Goal: Task Accomplishment & Management: Complete application form

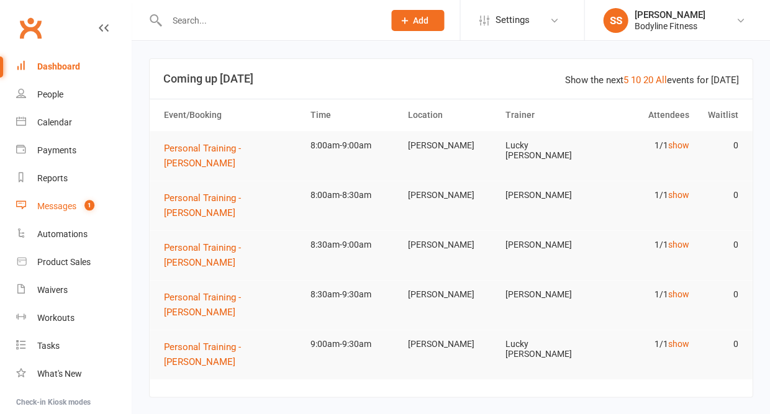
click at [61, 207] on div "Messages" at bounding box center [56, 206] width 39 height 10
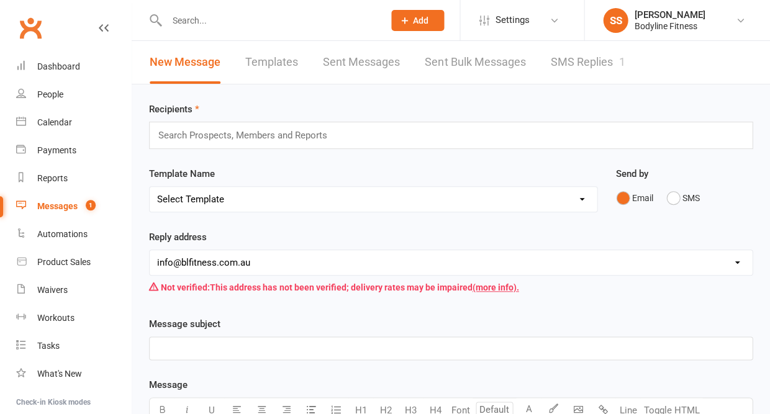
click at [601, 60] on link "SMS Replies 1" at bounding box center [587, 62] width 75 height 43
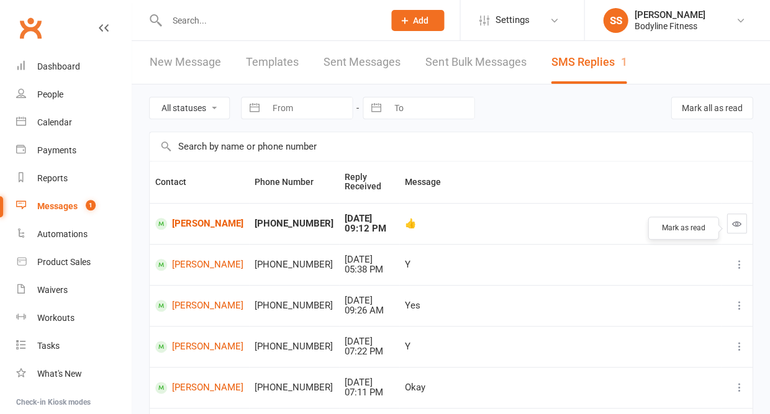
click at [733, 228] on icon "button" at bounding box center [736, 223] width 9 height 9
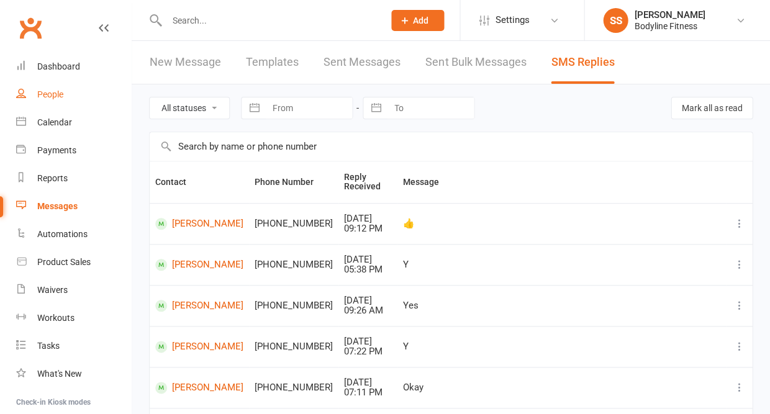
click at [57, 99] on link "People" at bounding box center [73, 95] width 115 height 28
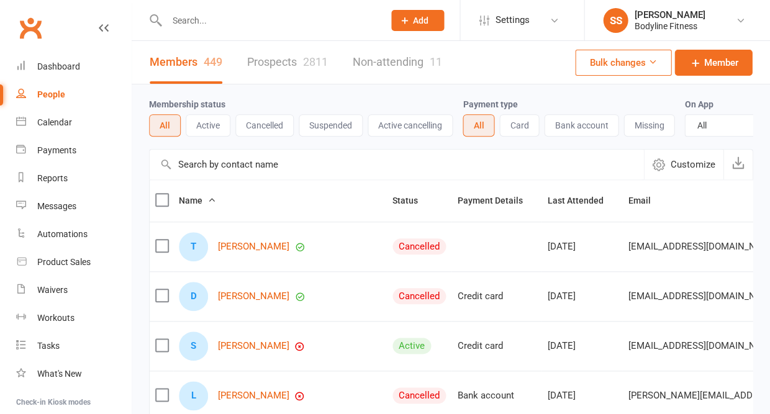
click at [292, 67] on link "Prospects 2811" at bounding box center [287, 62] width 81 height 43
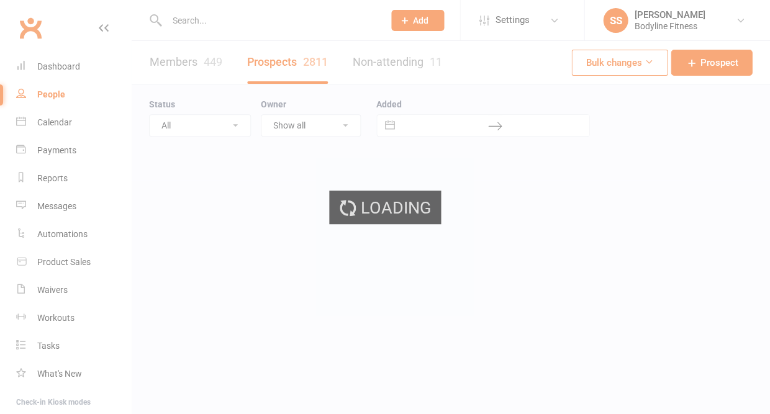
select select "50"
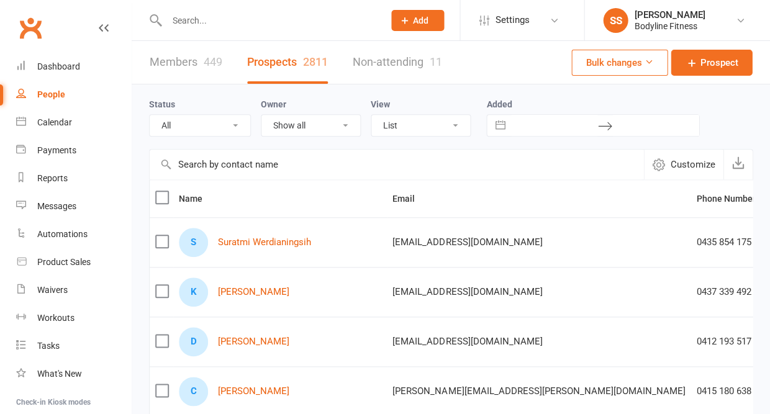
select select "New Lead"
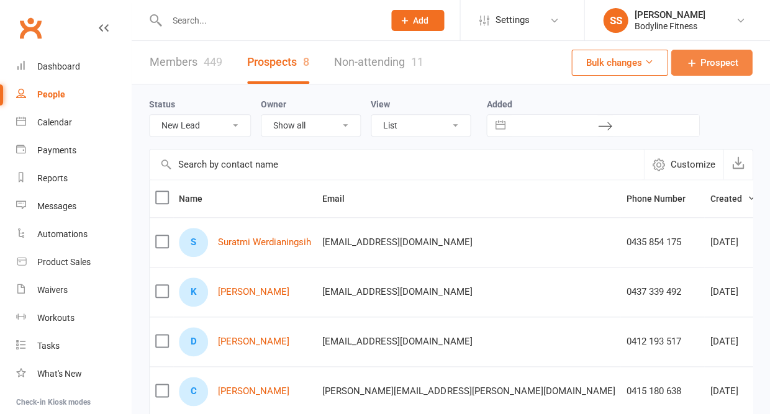
click at [702, 73] on link "Prospect" at bounding box center [711, 63] width 81 height 26
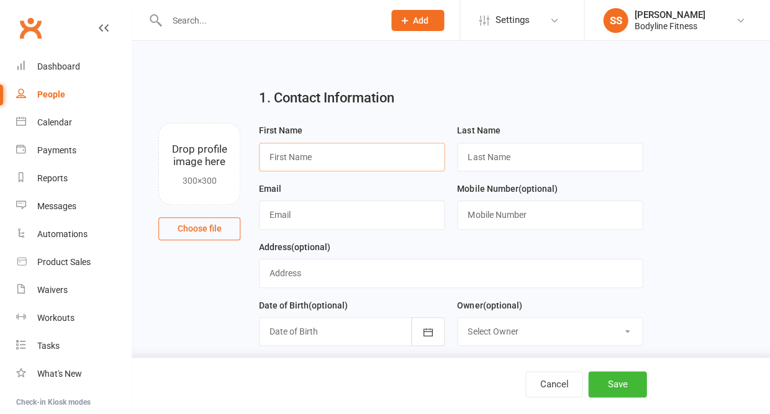
paste input "[PERSON_NAME]"
drag, startPoint x: 289, startPoint y: 158, endPoint x: 355, endPoint y: 157, distance: 66.4
click at [355, 157] on input "[PERSON_NAME]" at bounding box center [352, 157] width 186 height 29
type input "[PERSON_NAME]"
paste input "Kroitor"
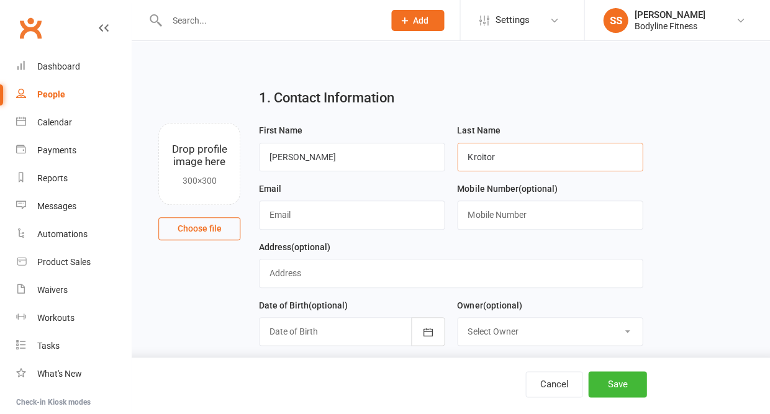
type input "Kroitor"
paste input "[EMAIL_ADDRESS][DOMAIN_NAME]"
type input "[EMAIL_ADDRESS][DOMAIN_NAME]"
click at [493, 207] on input "text" at bounding box center [550, 215] width 186 height 29
paste input "[PHONE_NUMBER]"
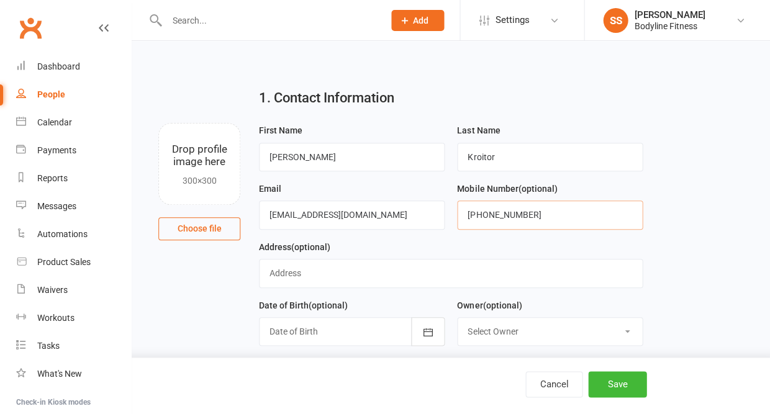
click at [482, 218] on input "[PHONE_NUMBER]" at bounding box center [550, 215] width 186 height 29
click at [487, 219] on input "0478532134" at bounding box center [550, 215] width 186 height 29
click at [502, 223] on input "0478 532134" at bounding box center [550, 215] width 186 height 29
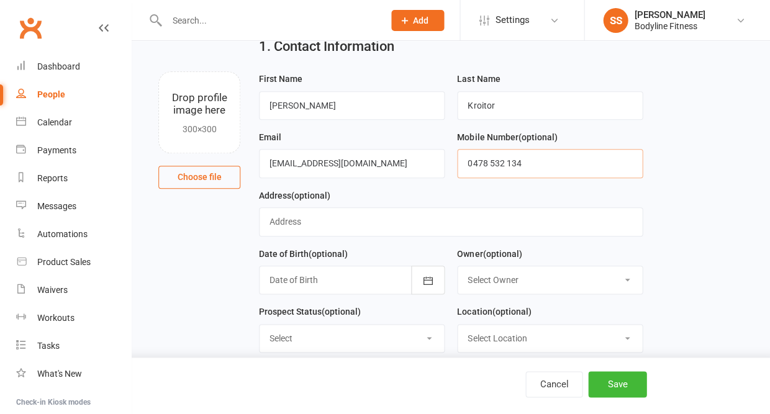
scroll to position [53, 0]
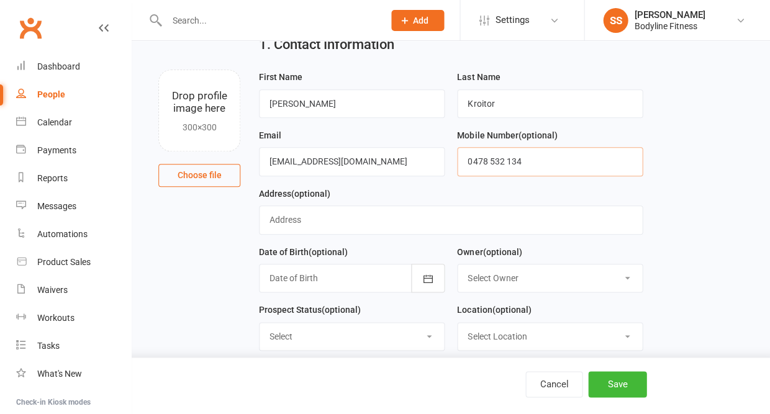
type input "0478 532 134"
select select "New Lead"
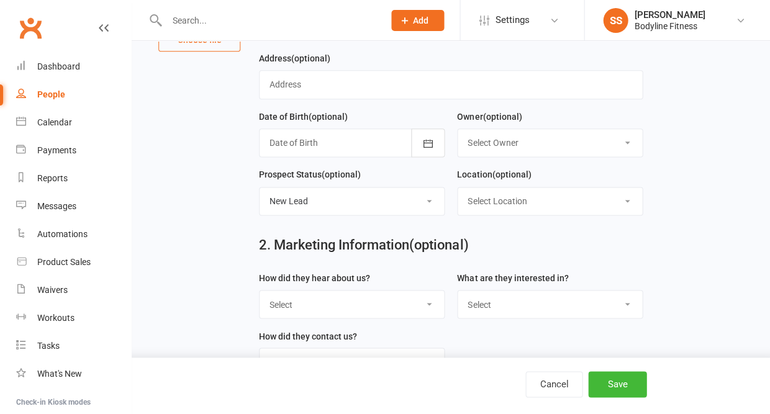
scroll to position [187, 0]
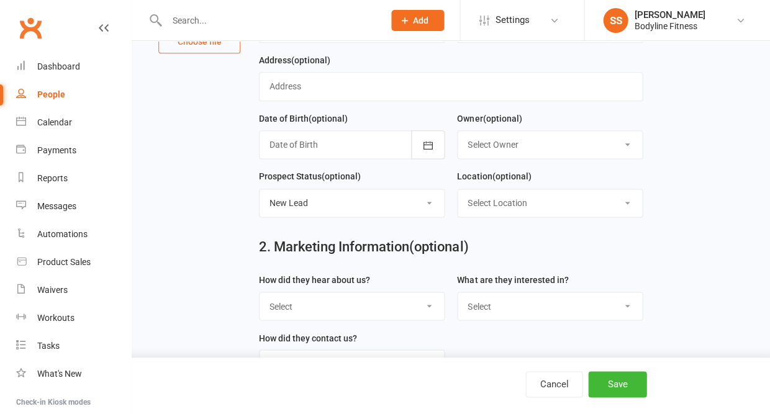
select select "Facebook"
select select "Personal Training"
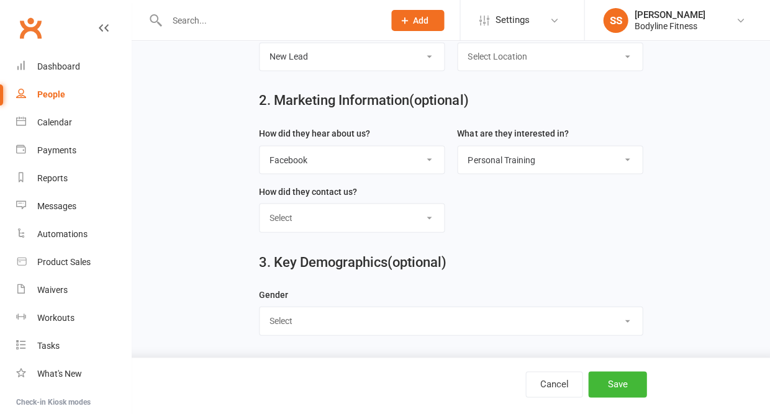
scroll to position [339, 0]
select select "[DEMOGRAPHIC_DATA]"
click at [606, 389] on button "Save" at bounding box center [617, 384] width 58 height 26
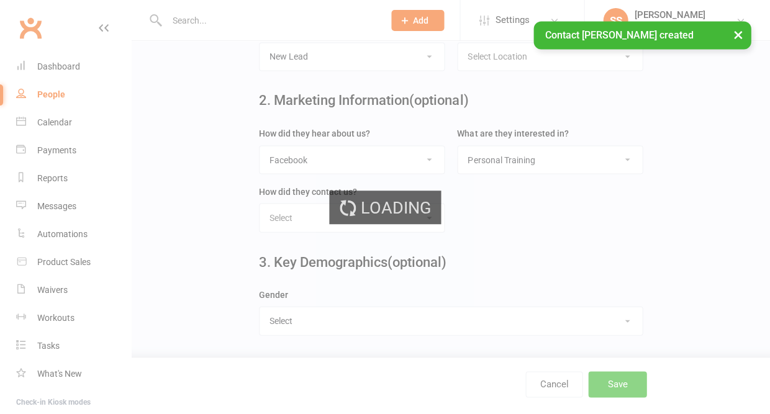
scroll to position [0, 0]
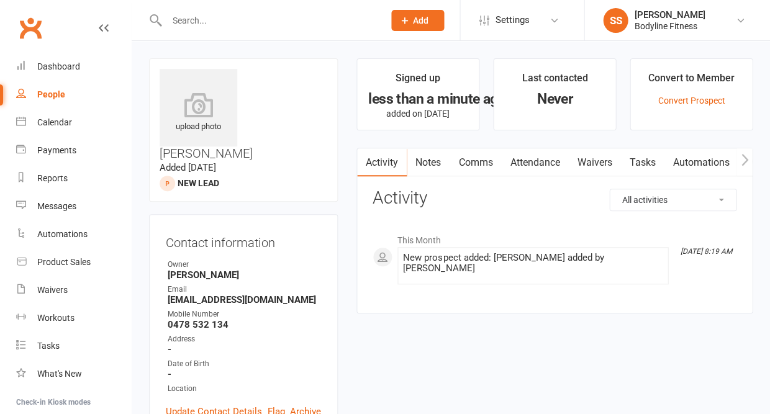
click at [47, 97] on div "People" at bounding box center [51, 94] width 28 height 10
select select "50"
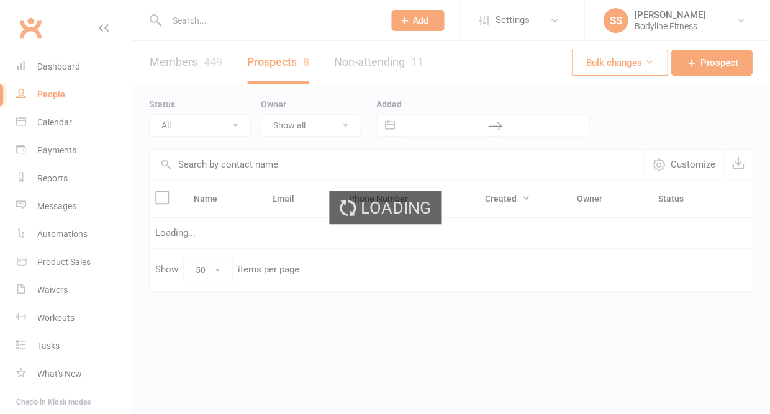
select select "New Lead"
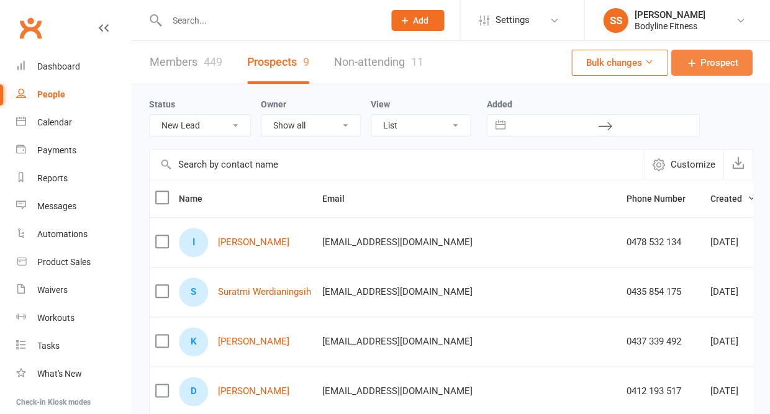
click at [708, 56] on link "Prospect" at bounding box center [711, 63] width 81 height 26
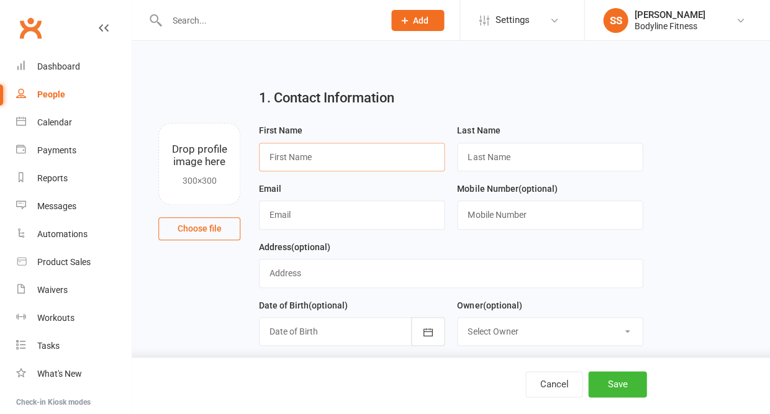
paste input "[PERSON_NAME]"
drag, startPoint x: 299, startPoint y: 158, endPoint x: 351, endPoint y: 161, distance: 51.6
click at [351, 161] on input "[PERSON_NAME]" at bounding box center [352, 157] width 186 height 29
type input "[PERSON_NAME]"
paste input "[PERSON_NAME]"
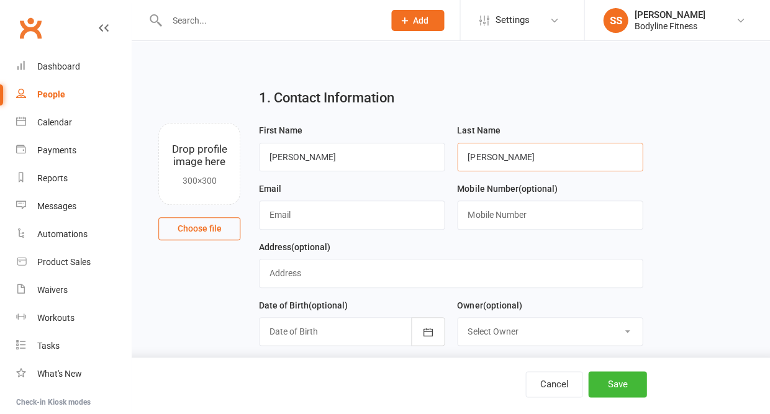
type input "[PERSON_NAME]"
paste input "[EMAIL_ADDRESS][DOMAIN_NAME]"
type input "[EMAIL_ADDRESS][DOMAIN_NAME]"
click at [493, 207] on input "text" at bounding box center [550, 215] width 186 height 29
paste input "[PHONE_NUMBER]"
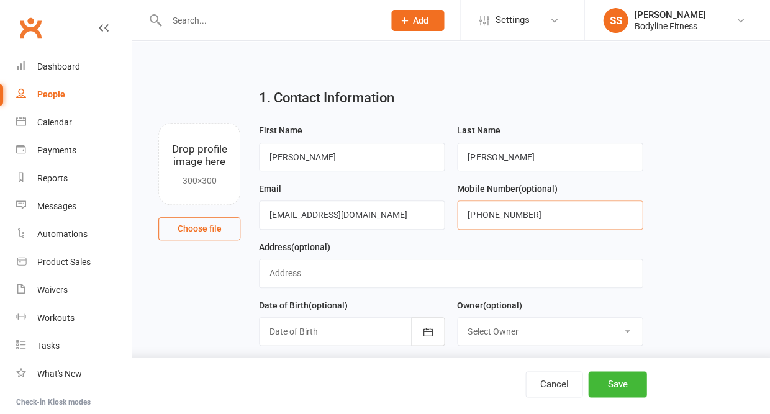
click at [481, 218] on input "[PHONE_NUMBER]" at bounding box center [550, 215] width 186 height 29
click at [486, 219] on input "0414626902" at bounding box center [550, 215] width 186 height 29
click at [503, 219] on input "0414 626902" at bounding box center [550, 215] width 186 height 29
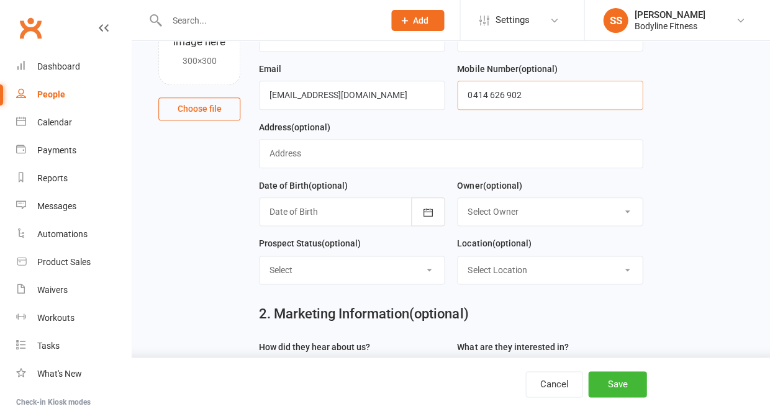
scroll to position [120, 0]
type input "0414 626 902"
select select "New Lead"
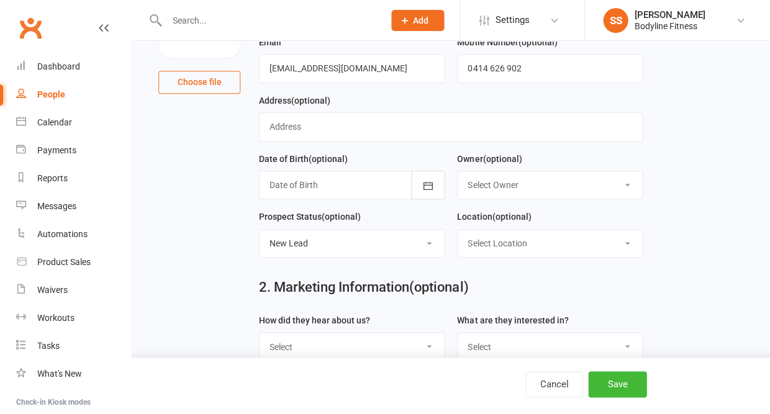
scroll to position [242, 0]
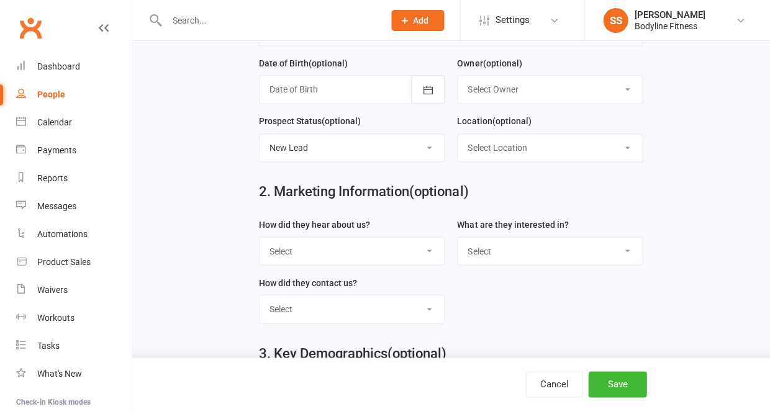
select select "Facebook"
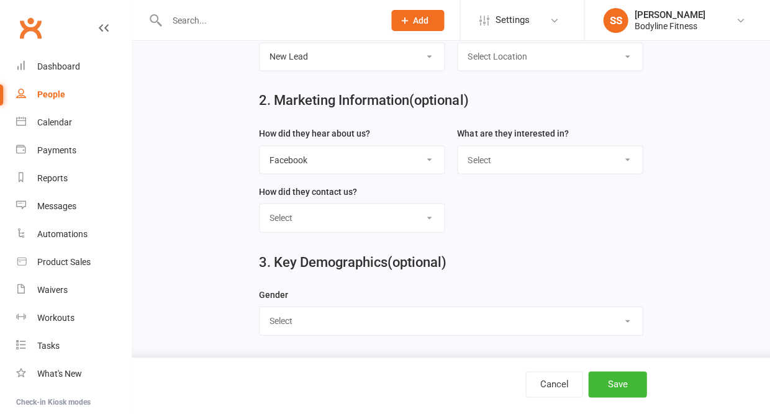
scroll to position [339, 0]
select select "Personal Training"
select select "[DEMOGRAPHIC_DATA]"
click at [622, 387] on button "Save" at bounding box center [617, 384] width 58 height 26
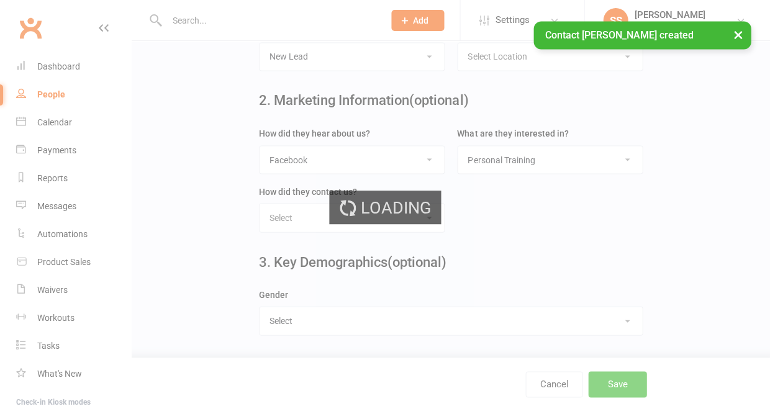
scroll to position [0, 0]
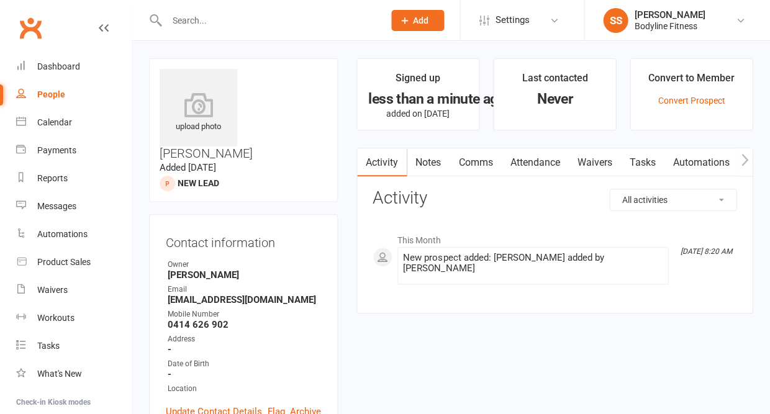
click at [434, 169] on link "Notes" at bounding box center [428, 162] width 43 height 29
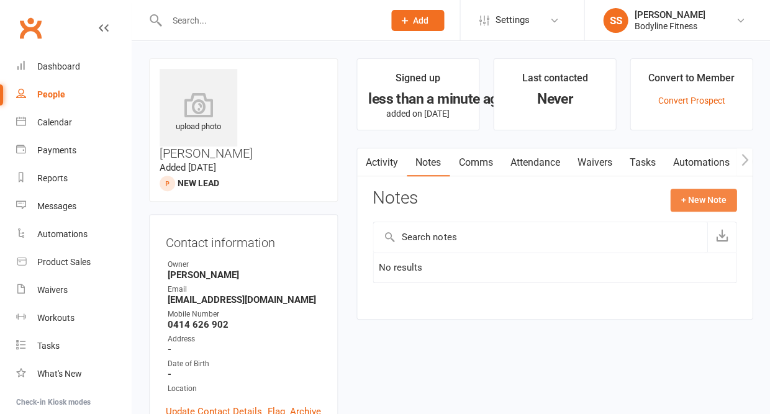
click at [721, 204] on button "+ New Note" at bounding box center [703, 200] width 66 height 22
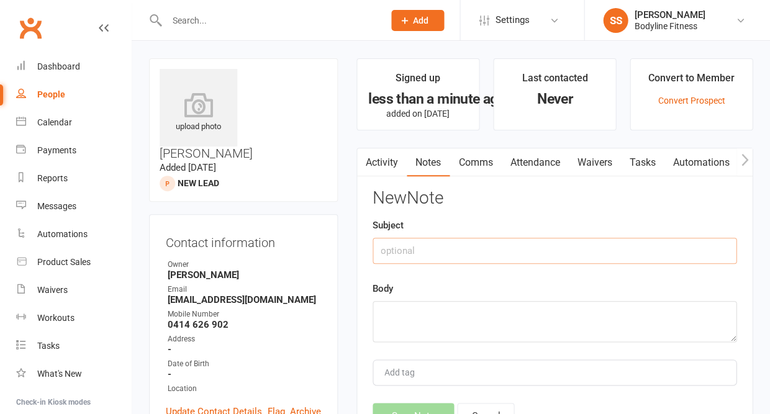
click at [533, 252] on input "text" at bounding box center [555, 251] width 364 height 26
type input "also opted in through BLF"
click at [477, 309] on textarea at bounding box center [555, 321] width 364 height 41
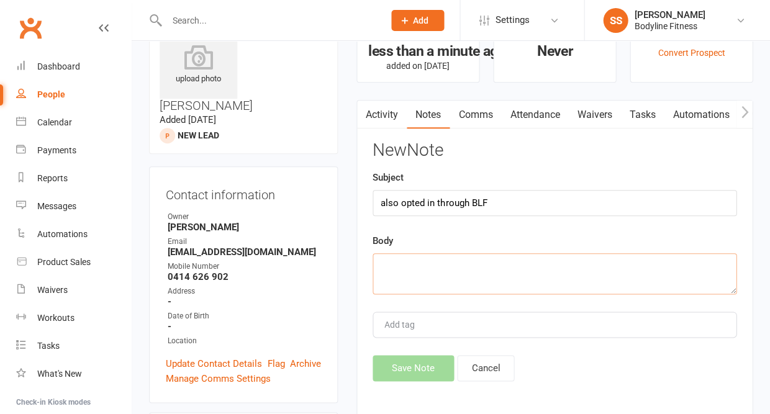
scroll to position [48, 0]
type textarea "opted in twice through website"
click at [433, 368] on button "Save Note" at bounding box center [413, 368] width 81 height 26
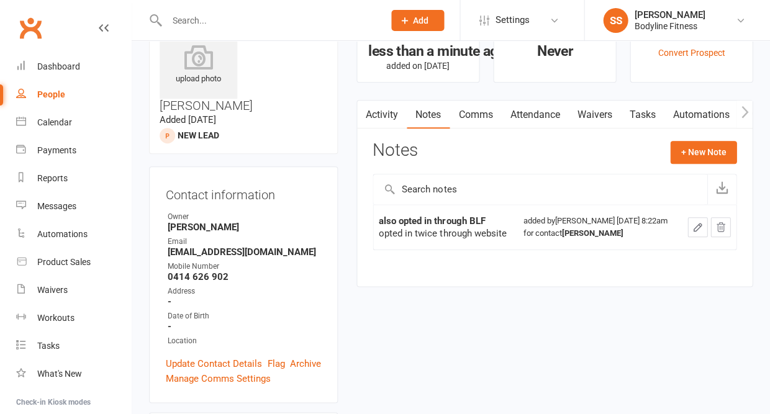
click at [51, 92] on div "People" at bounding box center [51, 94] width 28 height 10
select select "50"
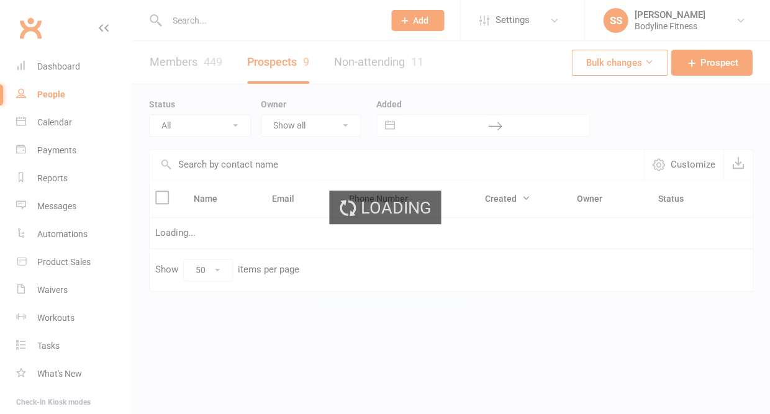
select select "New Lead"
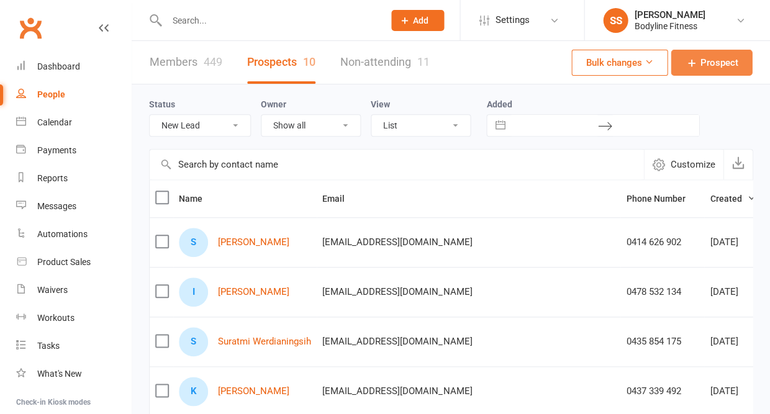
click at [708, 68] on span "Prospect" at bounding box center [719, 62] width 38 height 15
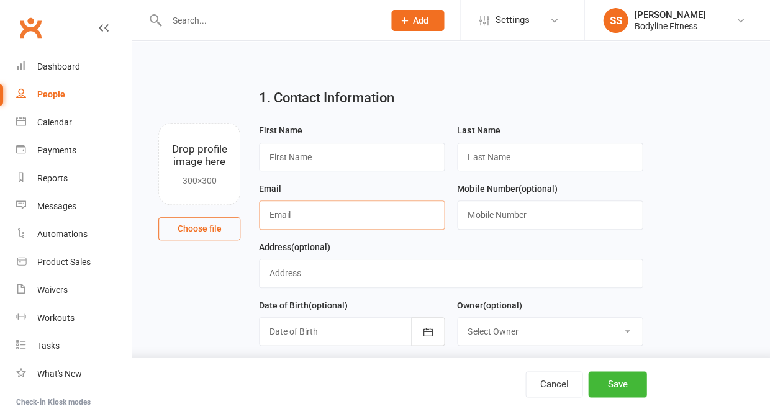
paste input "[PERSON_NAME][EMAIL_ADDRESS][DOMAIN_NAME]"
type input "[PERSON_NAME][EMAIL_ADDRESS][DOMAIN_NAME]"
type input "[PERSON_NAME]"
type input "Vanakis"
click at [509, 229] on input "text" at bounding box center [550, 215] width 186 height 29
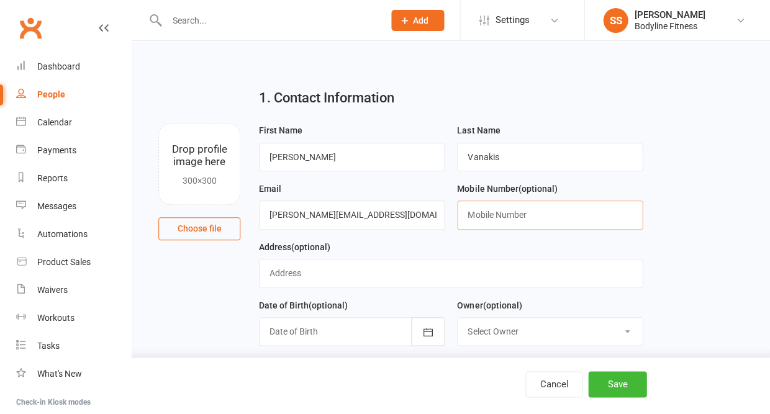
paste input "[PHONE_NUMBER]"
click at [482, 220] on input "[PHONE_NUMBER]" at bounding box center [550, 215] width 186 height 29
click at [487, 219] on input "0410531339" at bounding box center [550, 215] width 186 height 29
click at [504, 217] on input "0410 531339" at bounding box center [550, 215] width 186 height 29
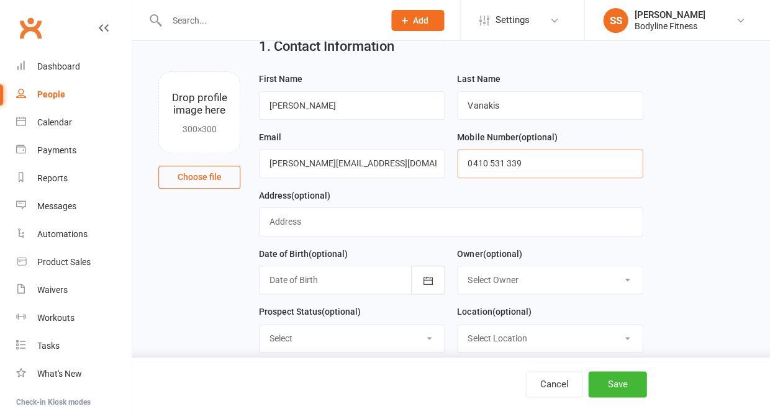
scroll to position [66, 0]
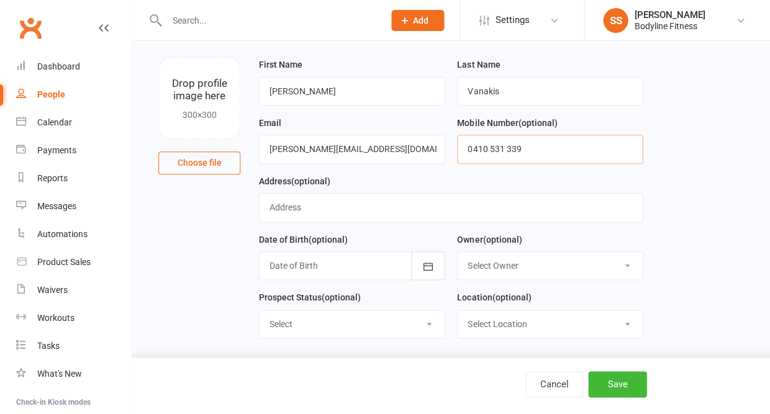
type input "0410 531 339"
select select "New Lead"
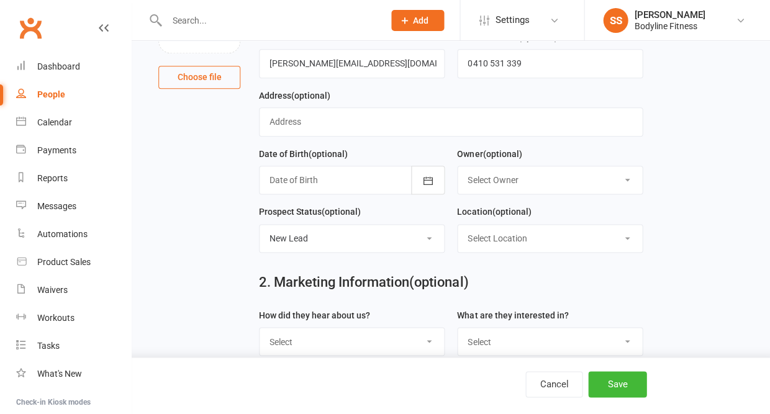
scroll to position [174, 0]
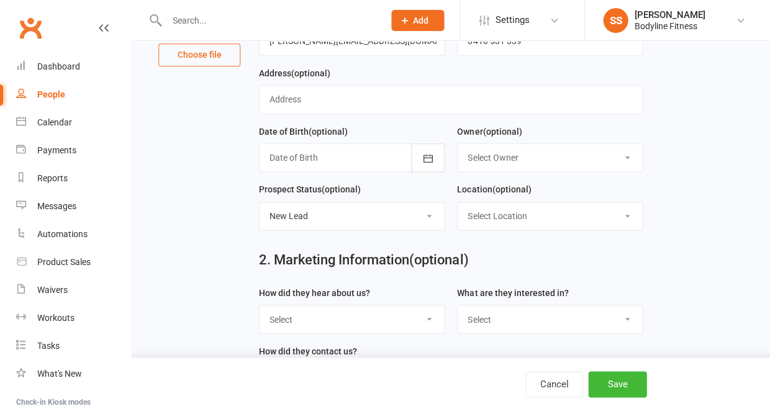
select select "Facebook"
select select "Personal Training"
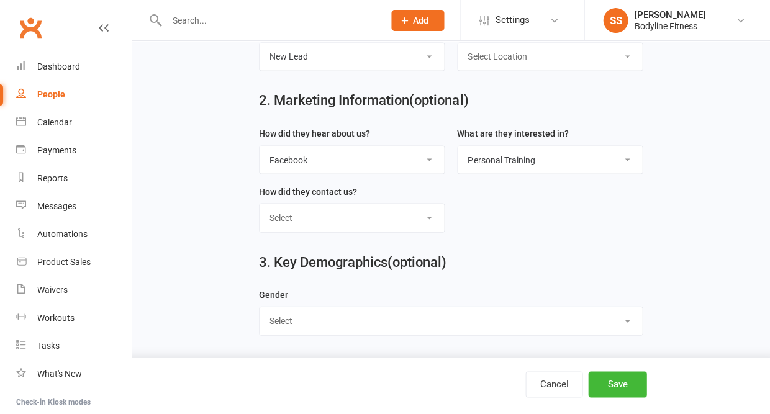
scroll to position [339, 0]
select select "[DEMOGRAPHIC_DATA]"
click at [626, 387] on button "Save" at bounding box center [617, 384] width 58 height 26
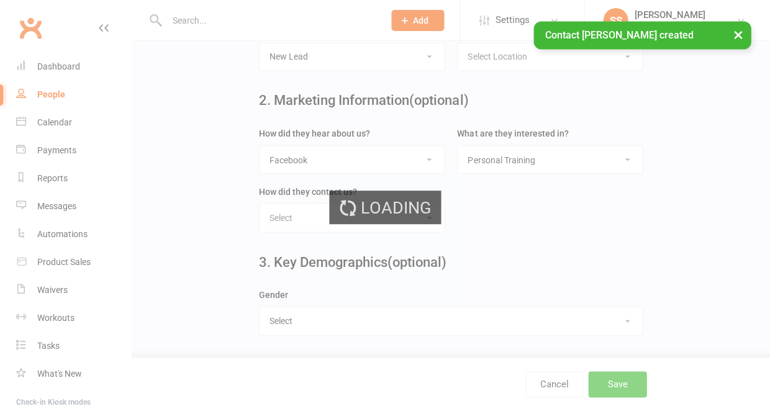
scroll to position [0, 0]
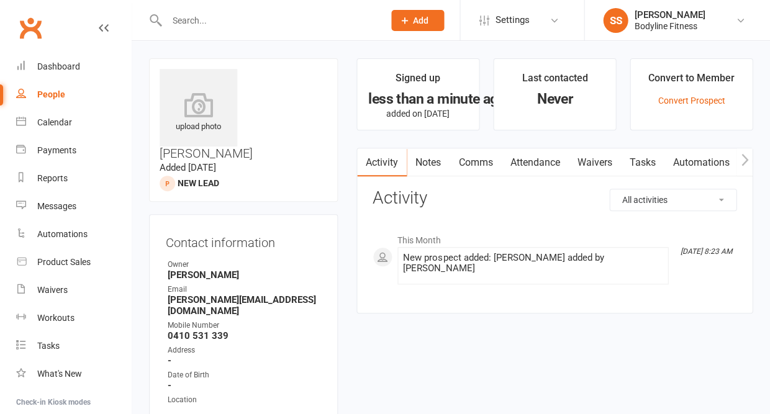
click at [59, 99] on div "People" at bounding box center [51, 94] width 28 height 10
select select "50"
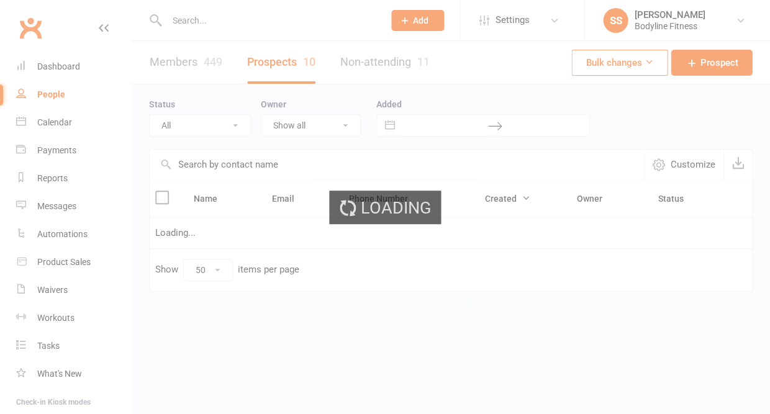
select select "New Lead"
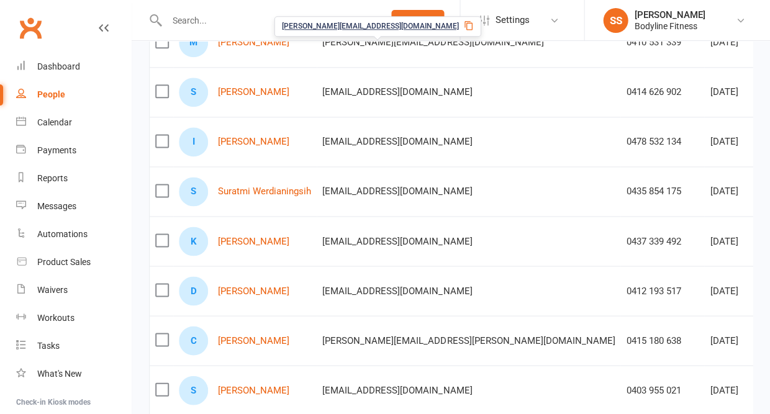
scroll to position [200, 0]
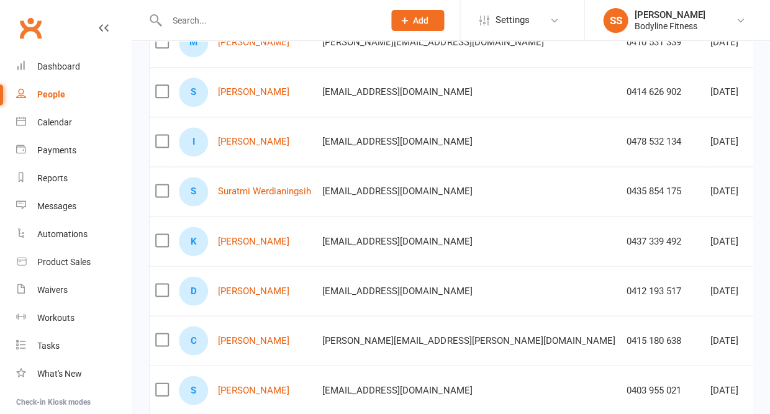
click at [53, 93] on div "People" at bounding box center [51, 94] width 28 height 10
click at [264, 24] on input "text" at bounding box center [269, 20] width 212 height 17
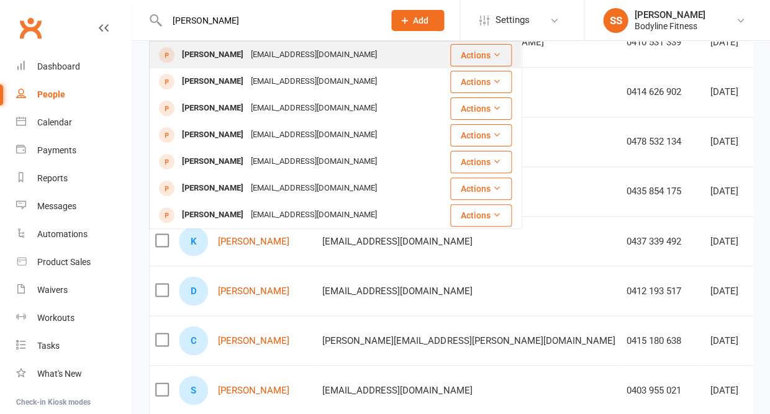
type input "[PERSON_NAME]"
click at [247, 59] on div "[EMAIL_ADDRESS][DOMAIN_NAME]" at bounding box center [313, 55] width 133 height 18
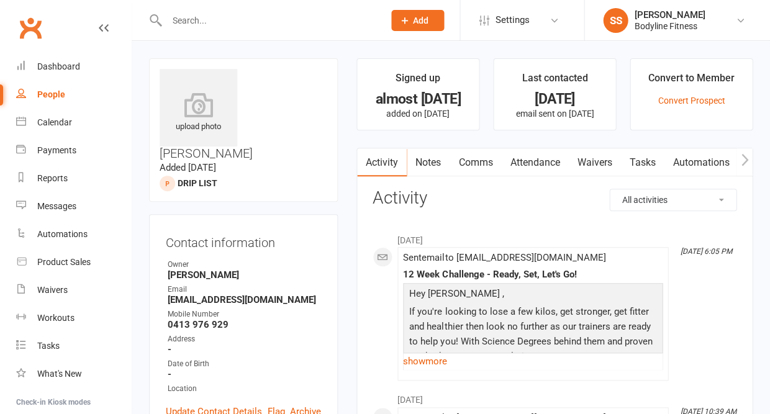
click at [433, 163] on link "Notes" at bounding box center [428, 162] width 43 height 29
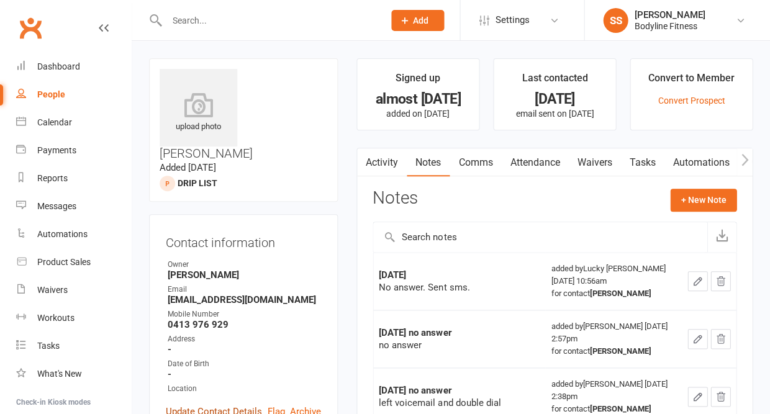
click at [187, 404] on link "Update Contact Details" at bounding box center [214, 411] width 96 height 15
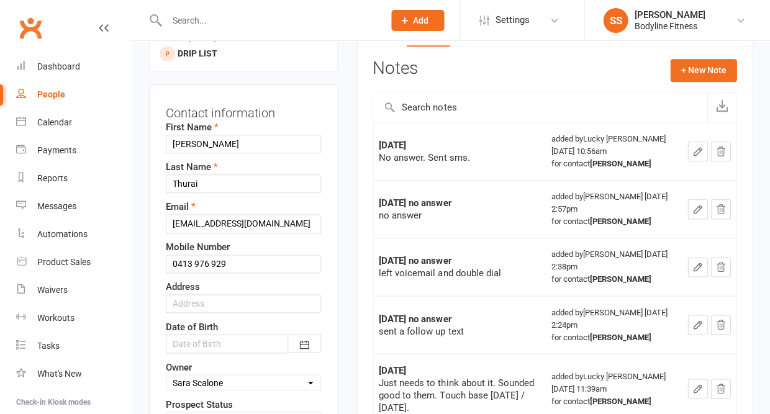
scroll to position [276, 0]
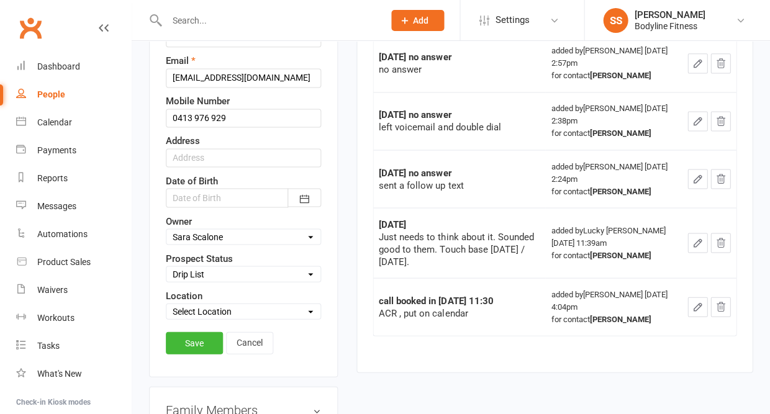
select select "New Lead"
click at [188, 332] on link "Save" at bounding box center [194, 343] width 57 height 22
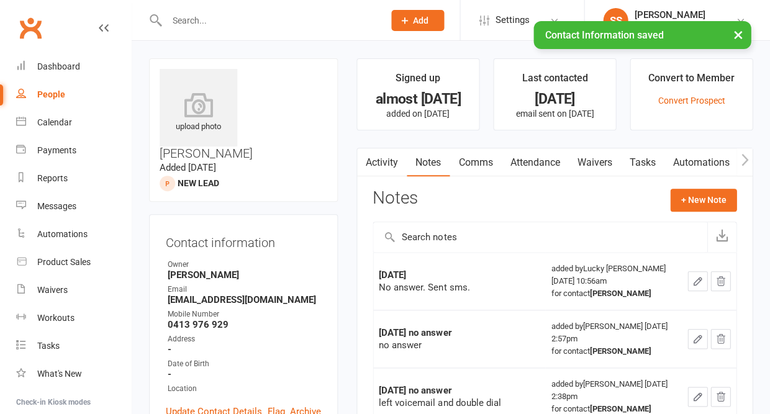
scroll to position [0, 0]
click at [706, 198] on button "+ New Note" at bounding box center [703, 200] width 66 height 22
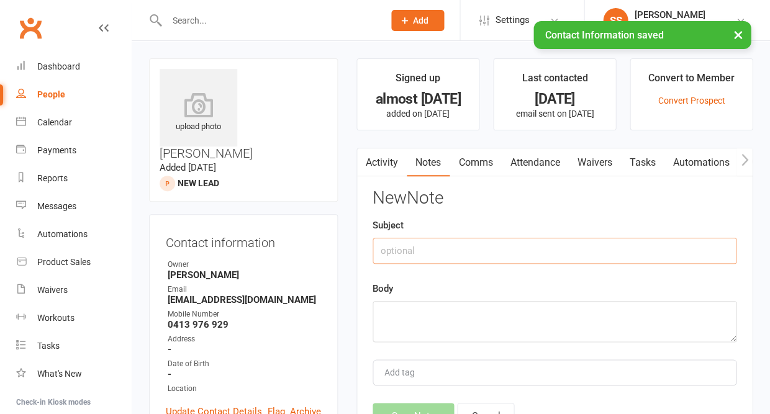
click at [475, 256] on input "text" at bounding box center [555, 251] width 364 height 26
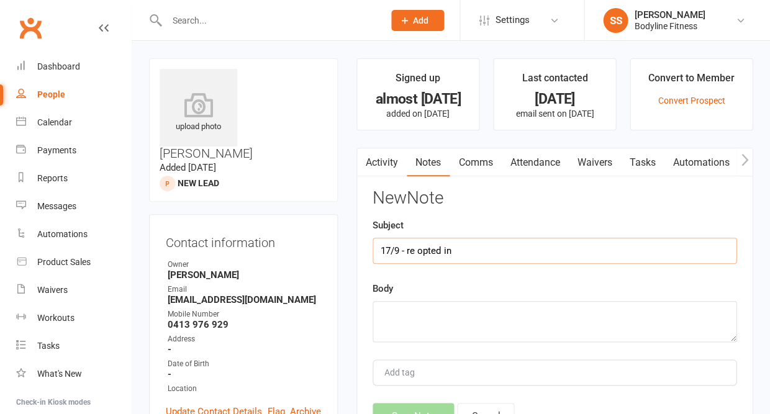
type input "17/9 - re opted in"
click at [420, 323] on textarea at bounding box center [555, 321] width 364 height 41
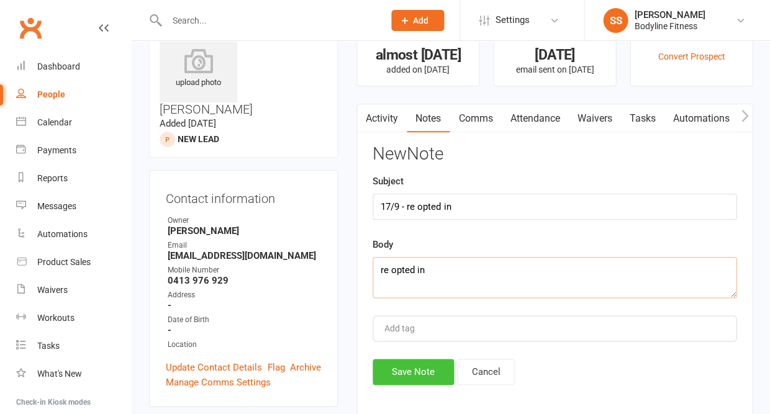
scroll to position [56, 0]
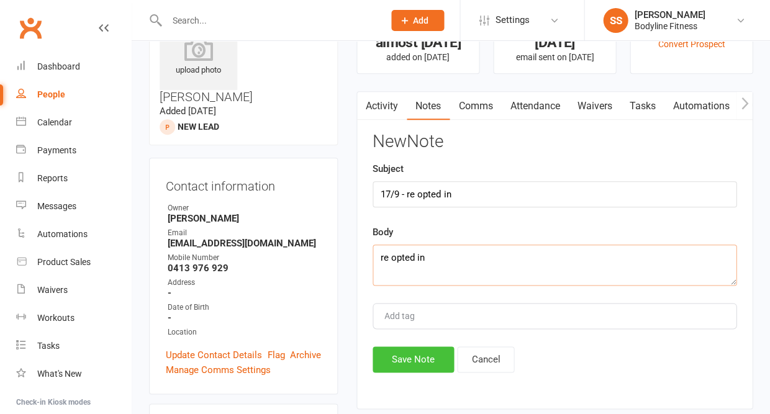
type textarea "re opted in"
click at [391, 366] on button "Save Note" at bounding box center [413, 359] width 81 height 26
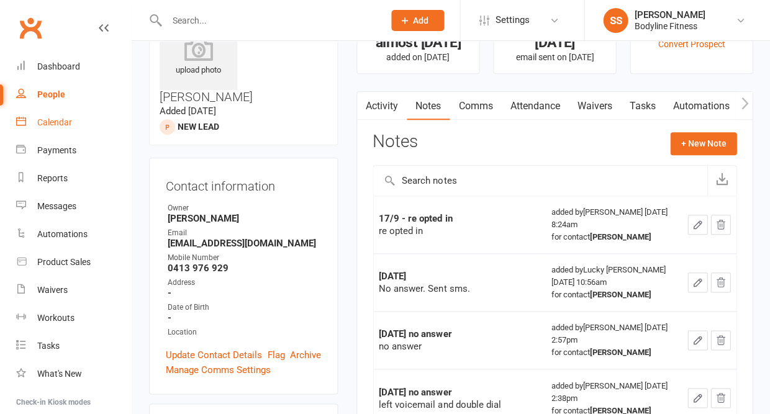
click at [61, 120] on div "Calendar" at bounding box center [54, 122] width 35 height 10
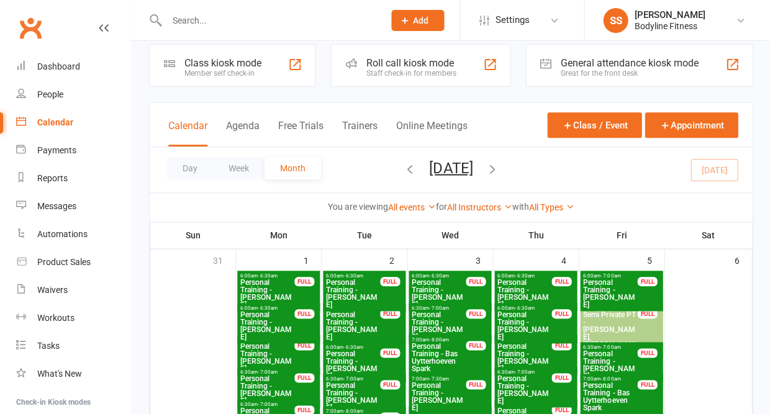
scroll to position [12, 0]
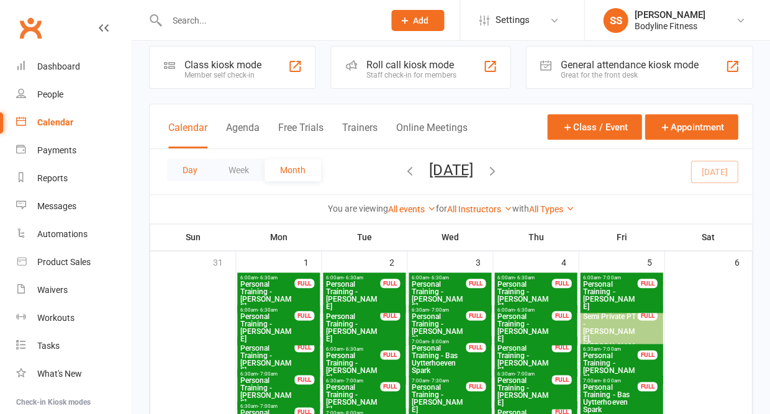
click at [181, 174] on button "Day" at bounding box center [190, 170] width 46 height 22
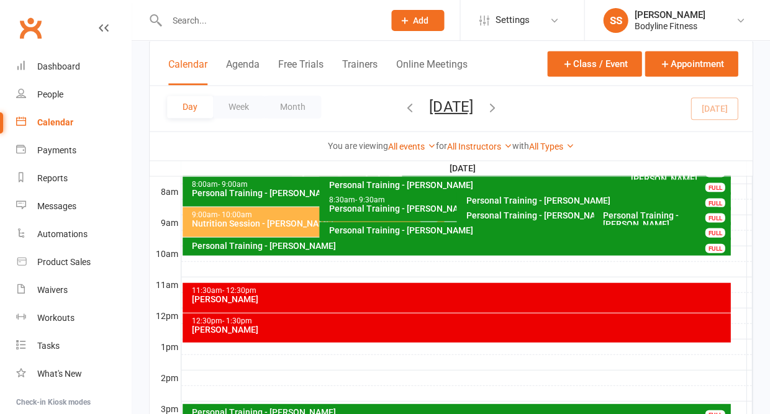
scroll to position [307, 0]
